Goal: Communication & Community: Answer question/provide support

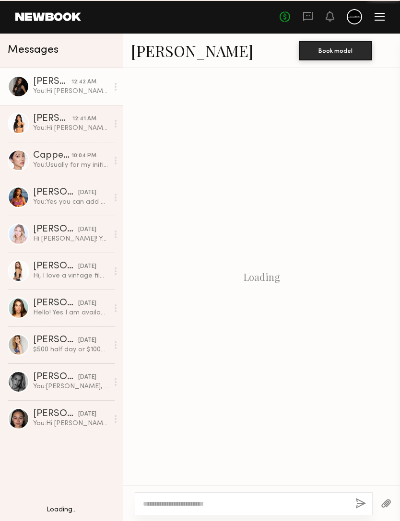
scroll to position [111, 0]
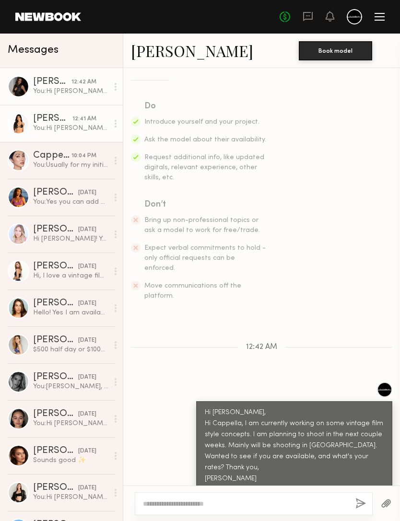
click at [82, 126] on div "You: Hi [PERSON_NAME], Hi Cappella, I am currently working on some vintage film…" at bounding box center [70, 128] width 75 height 9
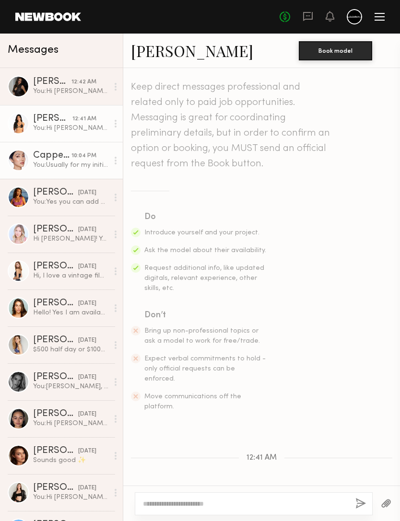
click at [82, 159] on div "10:04 PM" at bounding box center [83, 155] width 25 height 9
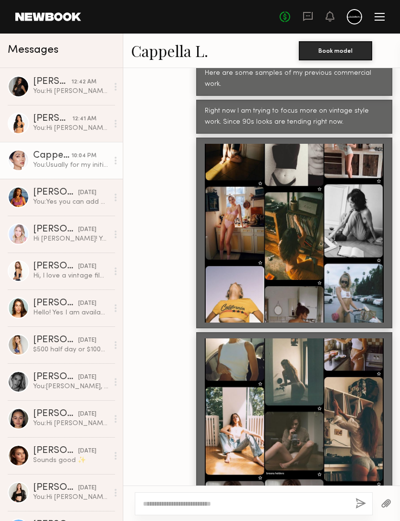
scroll to position [924, 0]
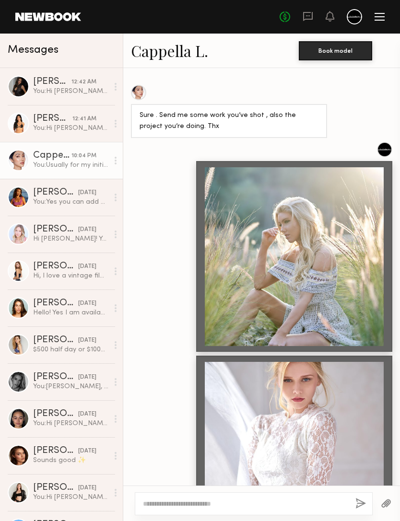
scroll to position [434, 0]
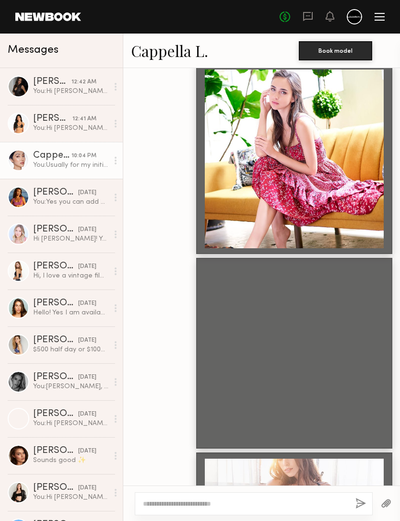
scroll to position [1066, 0]
